Goal: Navigation & Orientation: Find specific page/section

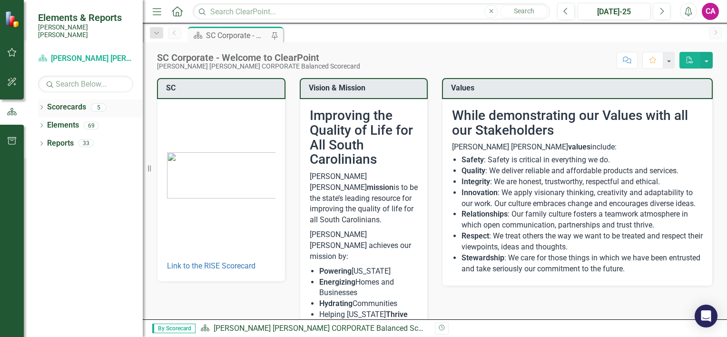
click at [39, 105] on div "Dropdown" at bounding box center [41, 109] width 7 height 8
click at [100, 138] on link "RISE: [PERSON_NAME] [PERSON_NAME] Recognizing Innovation, Safety and Excellence" at bounding box center [97, 143] width 90 height 11
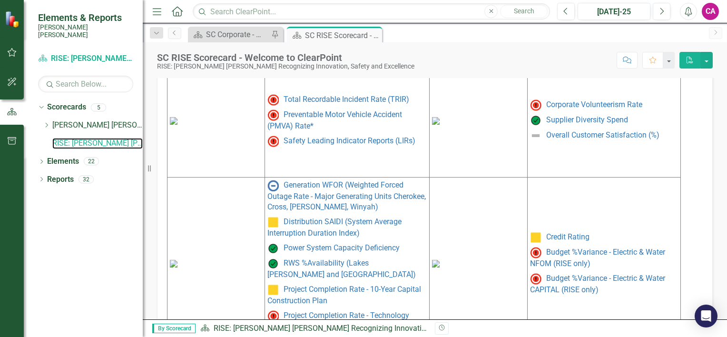
scroll to position [495, 0]
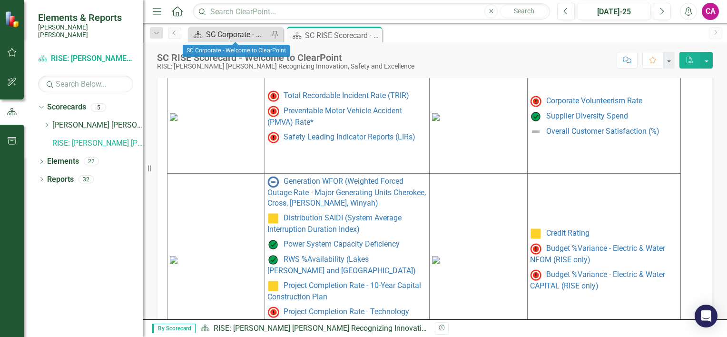
click at [226, 32] on div "SC Corporate - Welcome to ClearPoint" at bounding box center [237, 35] width 63 height 12
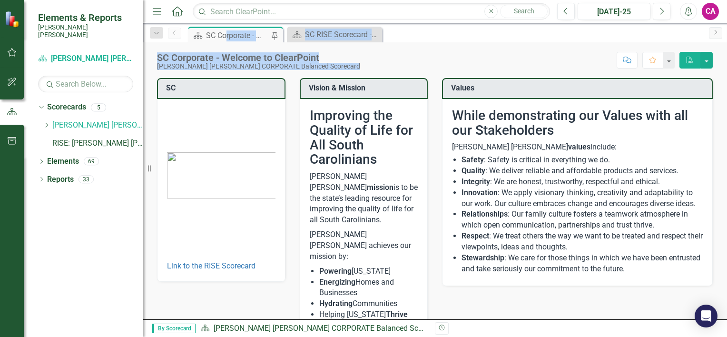
drag, startPoint x: 226, startPoint y: 32, endPoint x: 391, endPoint y: 107, distance: 180.6
click at [391, 107] on div "Menu Home Search Close Search Previous [DATE]-25 Next Alerts CA User Edit Profi…" at bounding box center [435, 168] width 584 height 337
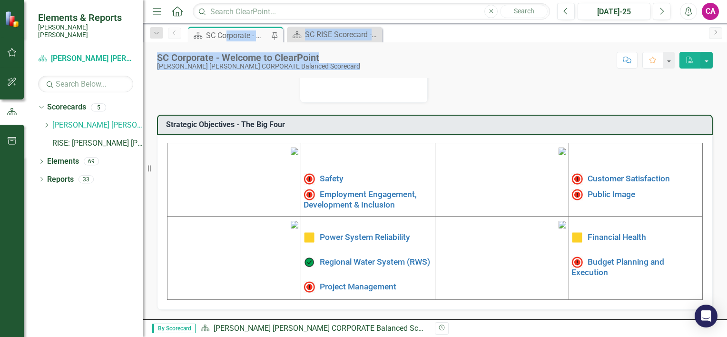
scroll to position [306, 0]
click at [367, 189] on link "Employment Engagement, Development & Inclusion" at bounding box center [360, 199] width 113 height 20
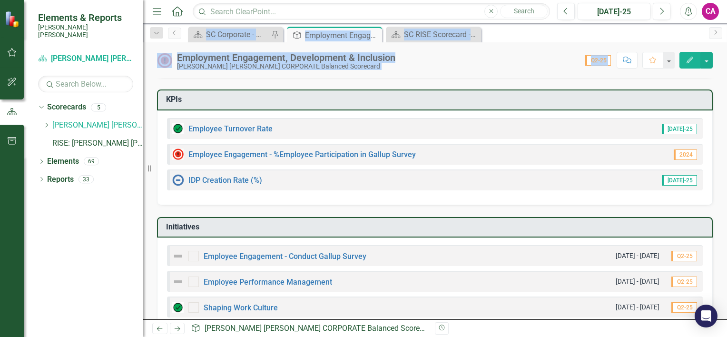
scroll to position [93, 0]
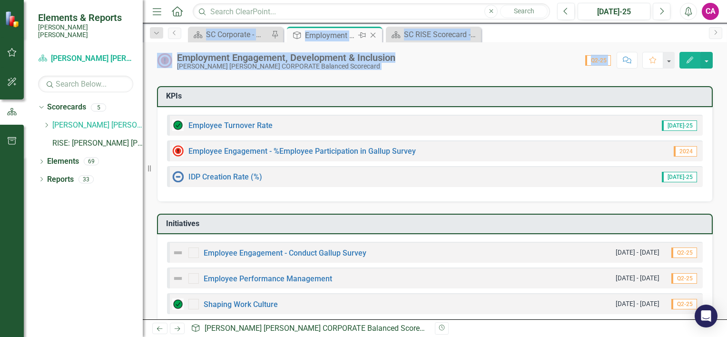
click at [375, 31] on icon "Close" at bounding box center [373, 35] width 10 height 8
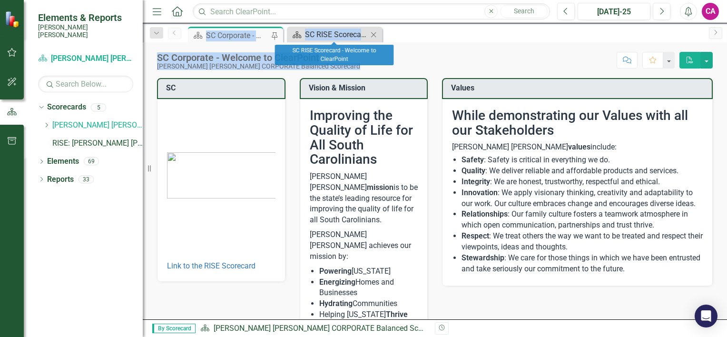
click at [362, 31] on div "SC RISE Scorecard - Welcome to ClearPoint" at bounding box center [336, 35] width 63 height 12
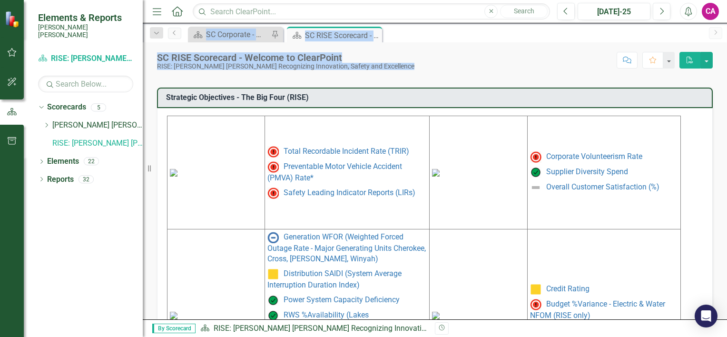
scroll to position [443, 0]
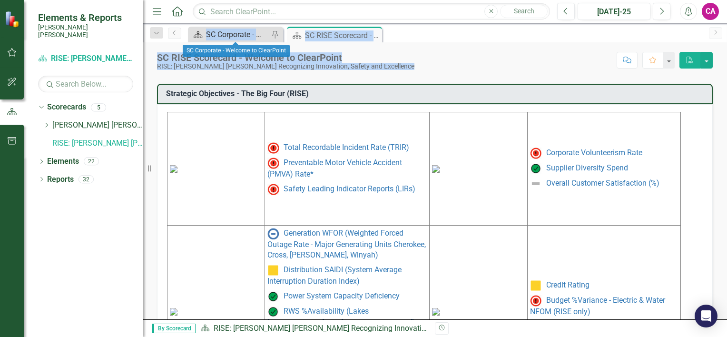
click at [247, 33] on div "SC Corporate - Welcome to ClearPoint" at bounding box center [237, 35] width 63 height 12
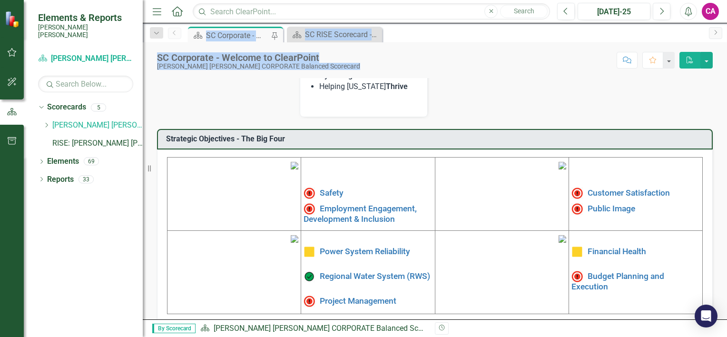
scroll to position [229, 0]
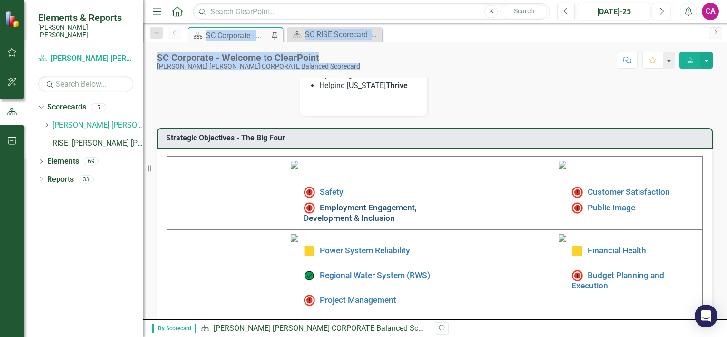
click at [370, 203] on link "Employment Engagement, Development & Inclusion" at bounding box center [360, 213] width 113 height 20
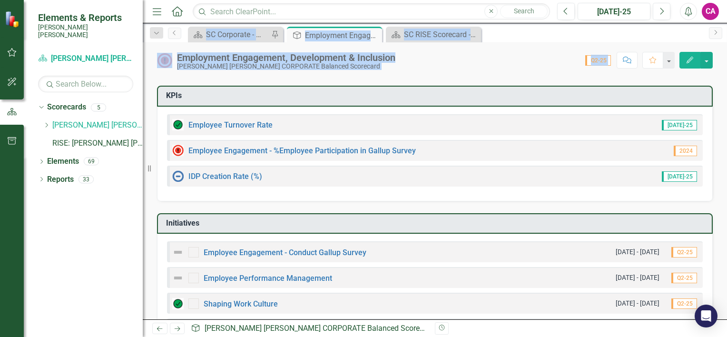
scroll to position [95, 0]
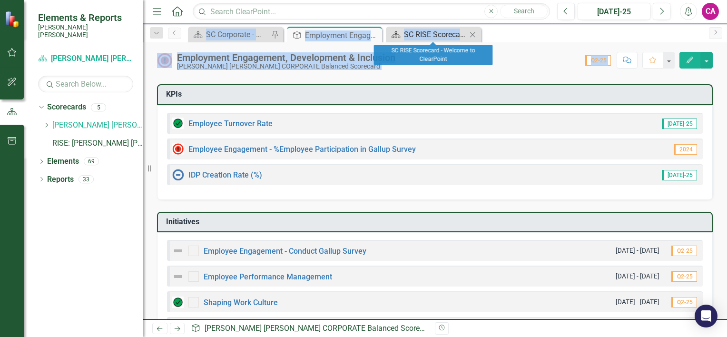
click at [431, 39] on div "SC RISE Scorecard - Welcome to ClearPoint" at bounding box center [435, 35] width 63 height 12
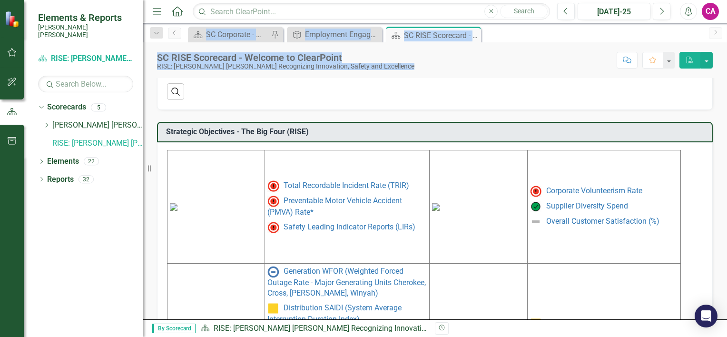
scroll to position [414, 0]
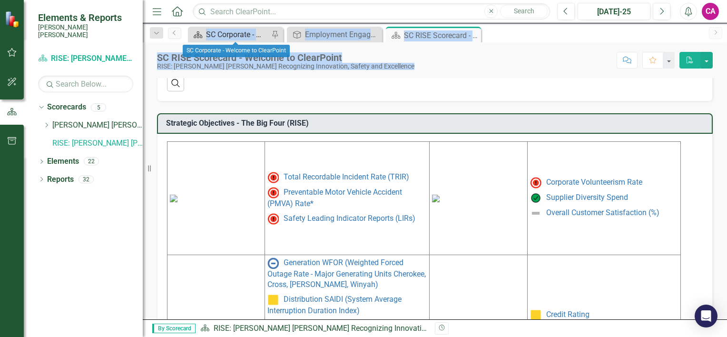
click at [252, 32] on div "SC Corporate - Welcome to ClearPoint" at bounding box center [237, 35] width 63 height 12
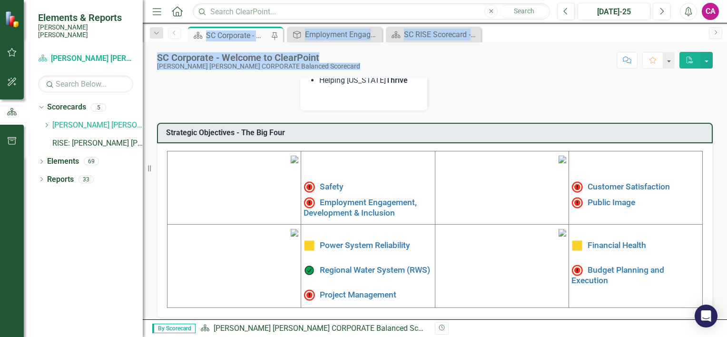
scroll to position [232, 0]
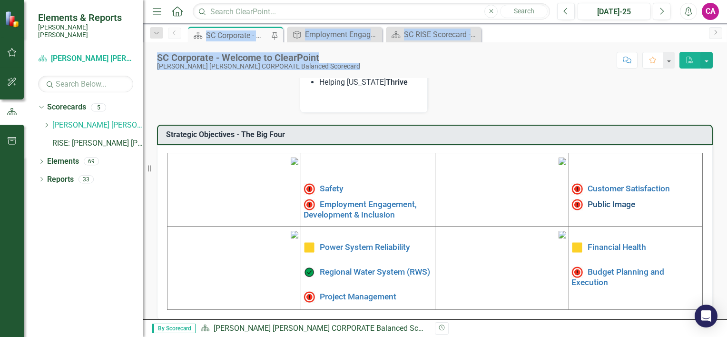
click at [602, 199] on link "Public Image" at bounding box center [612, 204] width 48 height 10
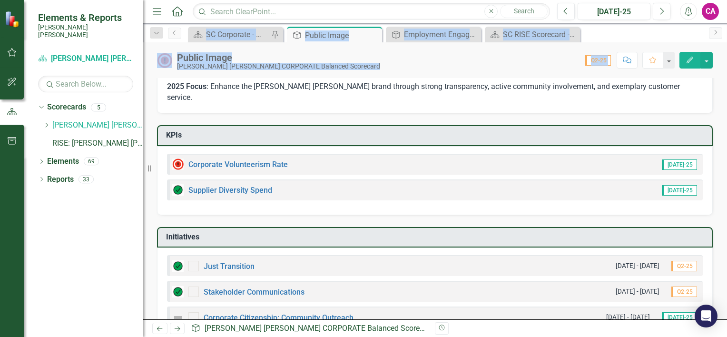
scroll to position [21, 0]
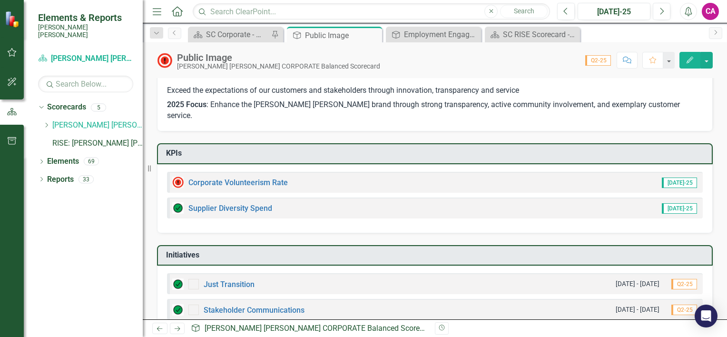
click at [417, 22] on div "Menu Home Search Close Search Previous [DATE]-25 Next Alerts CA User Edit Profi…" at bounding box center [435, 11] width 584 height 23
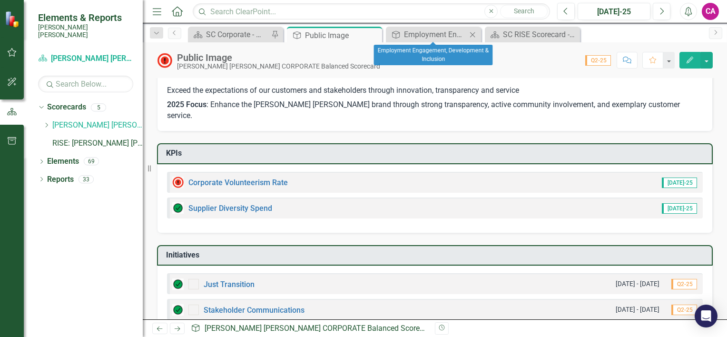
click at [475, 32] on icon "Close" at bounding box center [473, 35] width 10 height 8
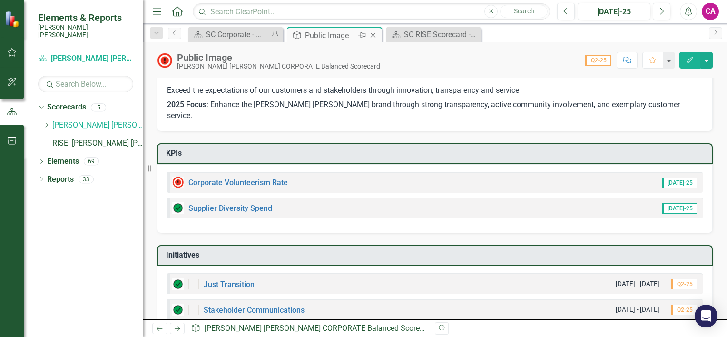
click at [373, 34] on icon at bounding box center [373, 35] width 5 height 5
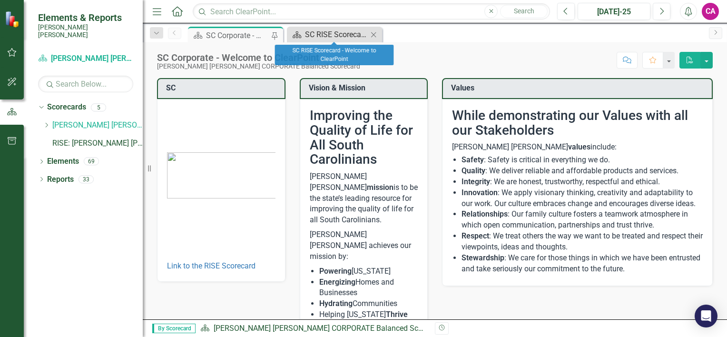
click at [350, 33] on div "SC RISE Scorecard - Welcome to ClearPoint" at bounding box center [336, 35] width 63 height 12
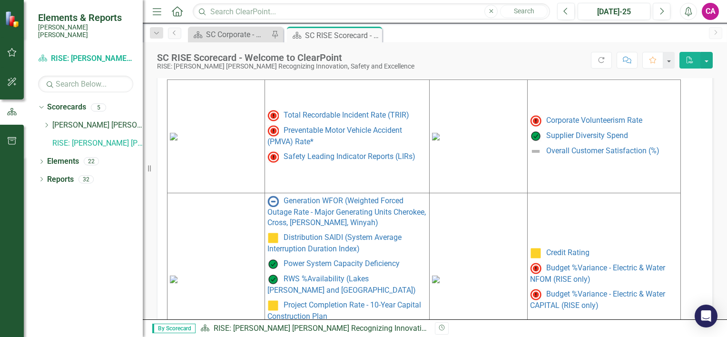
scroll to position [473, 0]
